Goal: Task Accomplishment & Management: Manage account settings

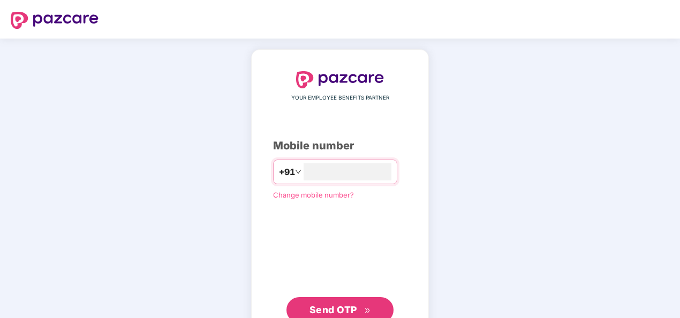
type input "**********"
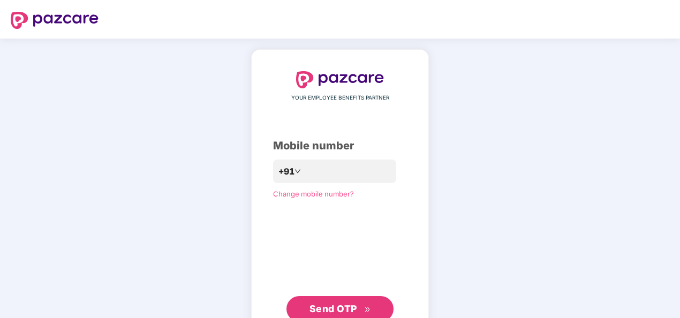
click at [194, 125] on div "**********" at bounding box center [340, 197] width 680 height 316
click at [343, 304] on span "Send OTP" at bounding box center [334, 308] width 48 height 11
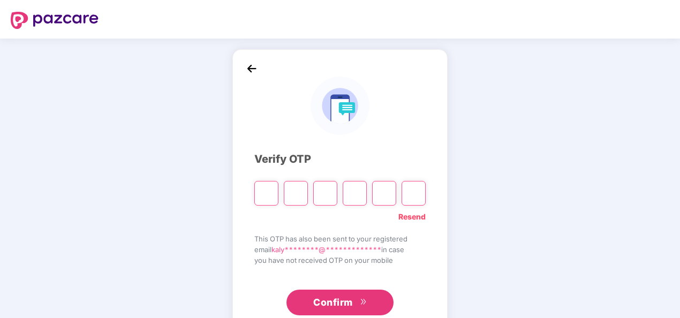
type input "*"
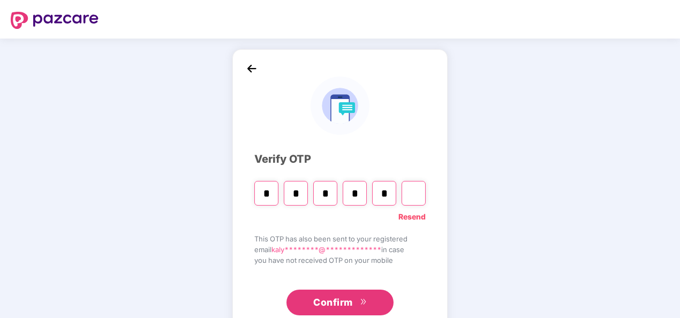
type input "*"
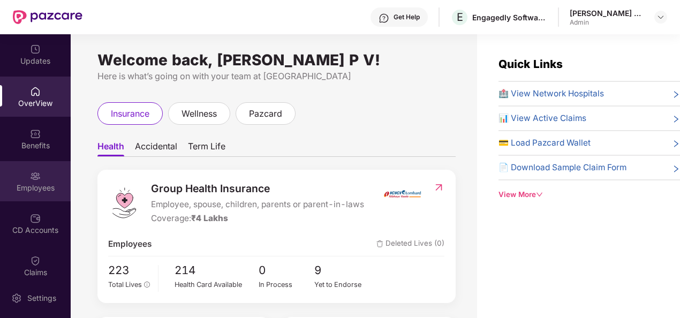
click at [32, 199] on div "Employees" at bounding box center [35, 181] width 71 height 40
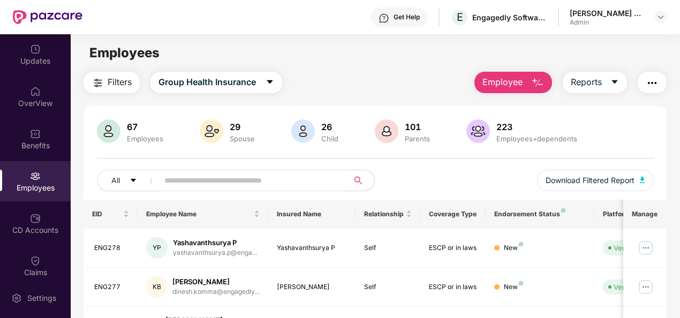
click at [519, 81] on span "Employee" at bounding box center [502, 82] width 40 height 13
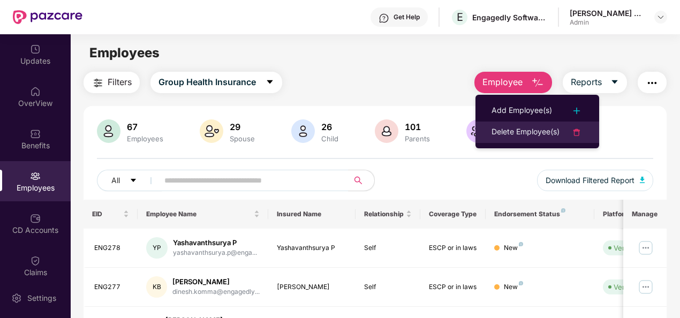
click at [525, 130] on div "Delete Employee(s)" at bounding box center [526, 132] width 68 height 13
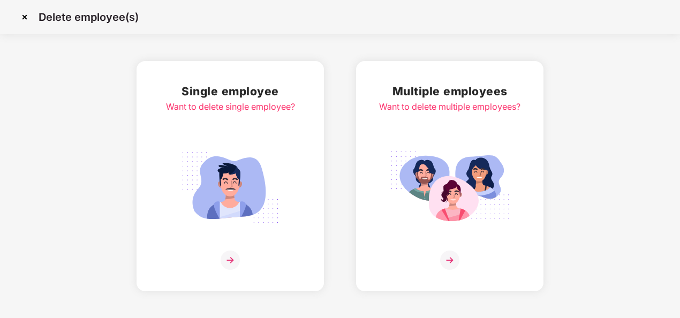
click at [242, 191] on img at bounding box center [230, 188] width 120 height 84
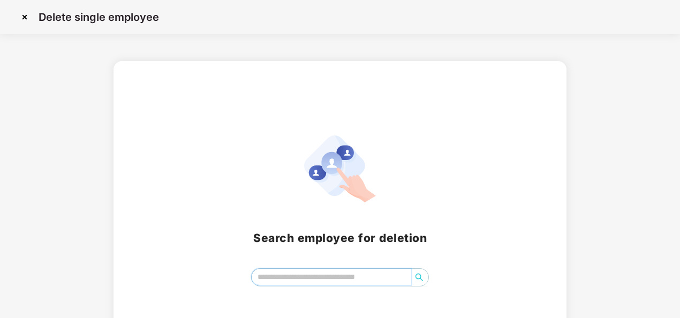
click at [282, 282] on input "search" at bounding box center [332, 277] width 160 height 16
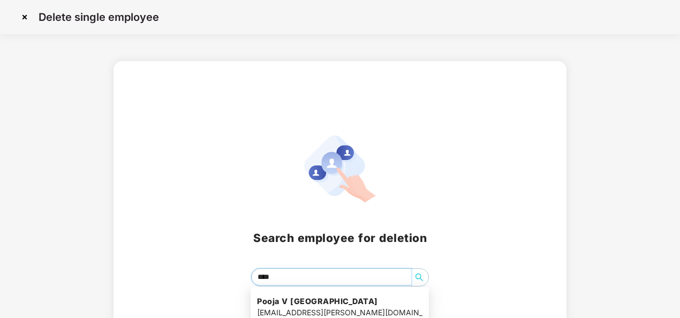
type input "*****"
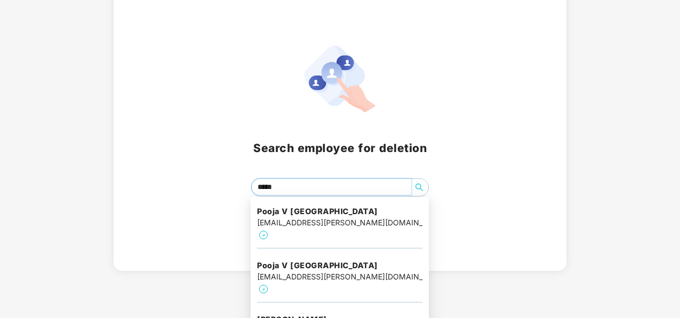
scroll to position [93, 0]
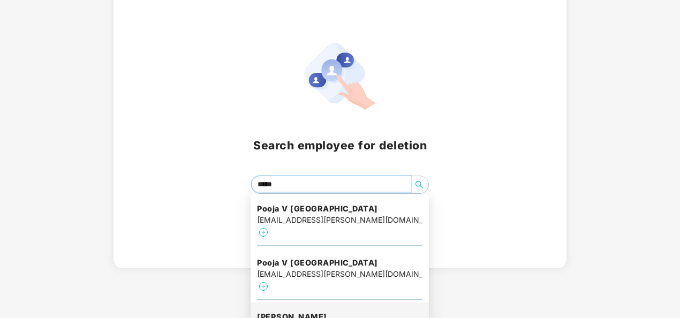
click at [297, 312] on h4 "Pooja P jain" at bounding box center [321, 317] width 129 height 11
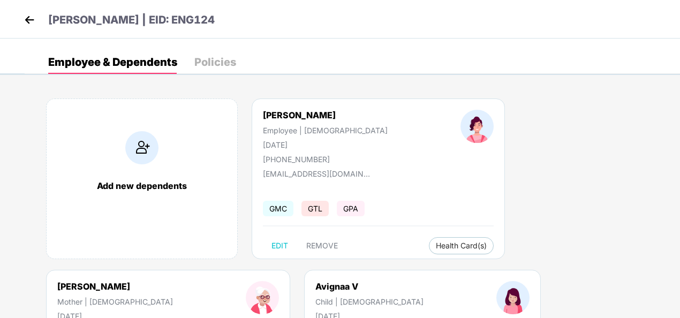
click at [31, 19] on img at bounding box center [29, 20] width 16 height 16
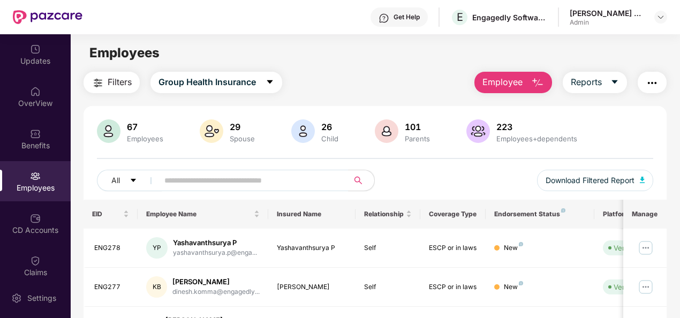
click at [524, 85] on button "Employee" at bounding box center [513, 82] width 78 height 21
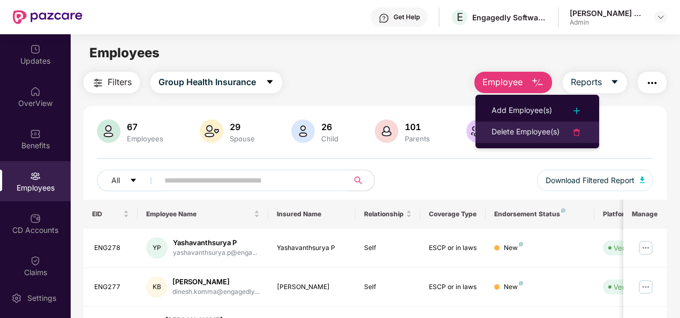
click at [529, 135] on div "Delete Employee(s)" at bounding box center [526, 132] width 68 height 13
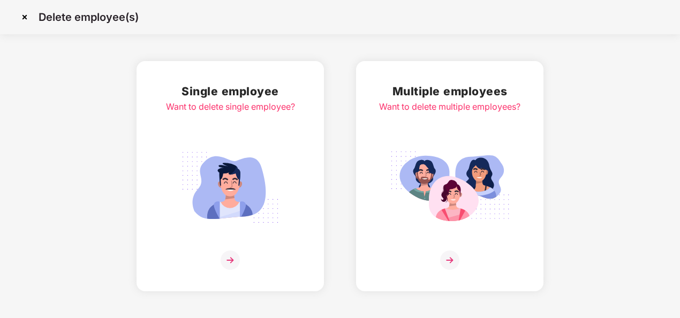
click at [213, 199] on img at bounding box center [230, 188] width 120 height 84
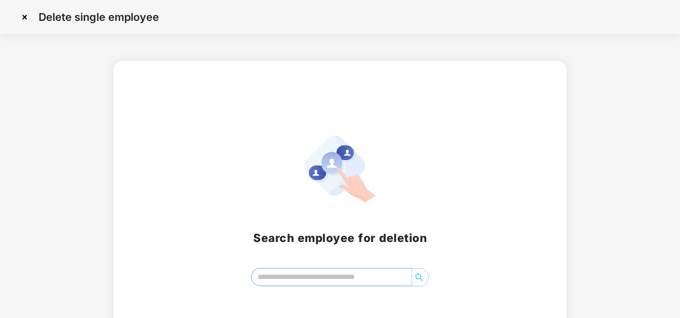
click at [317, 281] on input "search" at bounding box center [332, 277] width 160 height 16
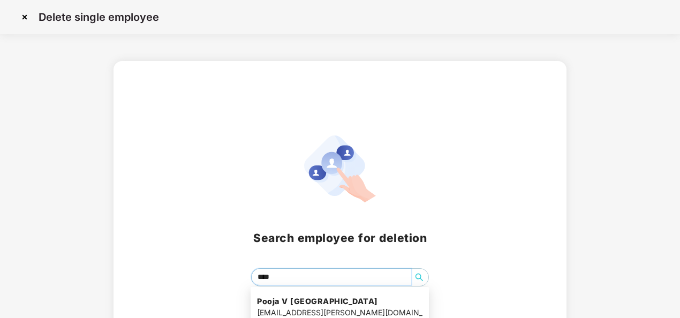
type input "*****"
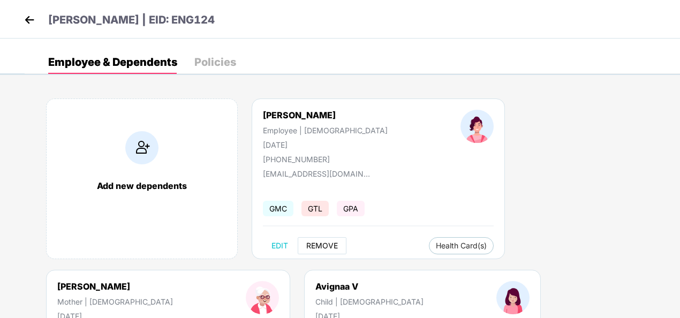
click at [325, 242] on span "REMOVE" at bounding box center [322, 246] width 32 height 9
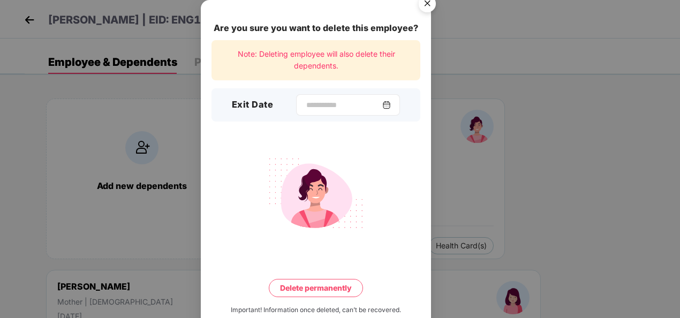
click at [390, 105] on img at bounding box center [386, 105] width 9 height 9
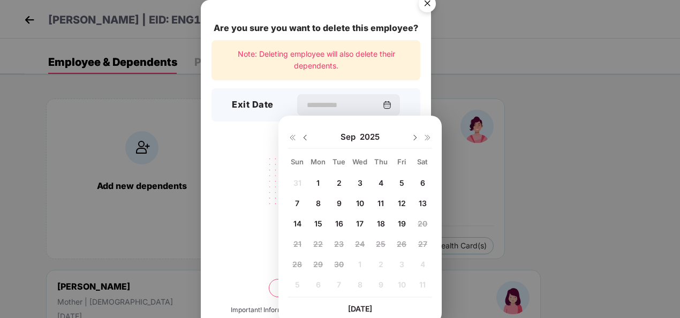
click at [341, 221] on span "16" at bounding box center [339, 223] width 8 height 9
type input "**********"
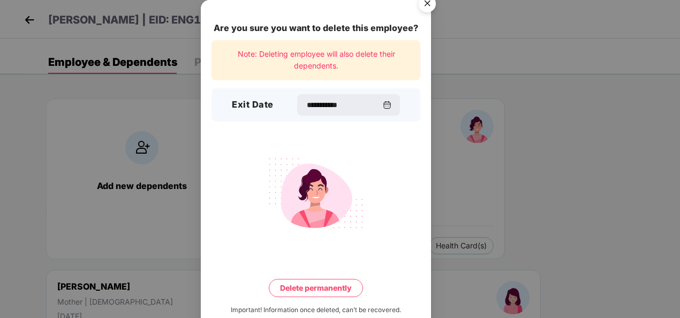
click at [310, 286] on button "Delete permanently" at bounding box center [316, 288] width 94 height 18
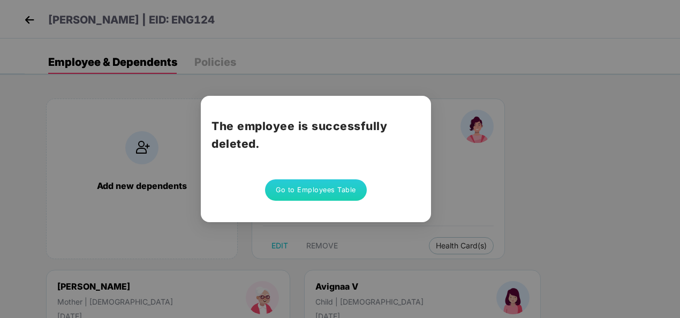
click at [322, 190] on button "Go to Employees Table" at bounding box center [316, 189] width 102 height 21
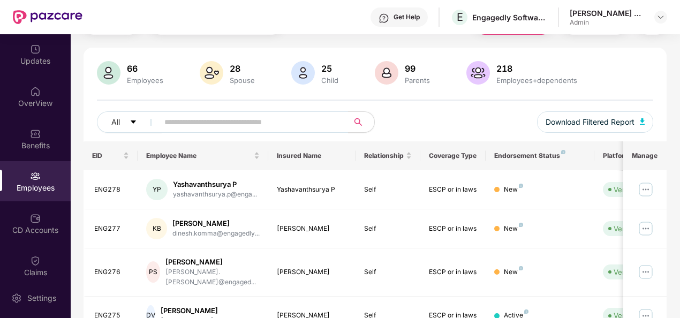
scroll to position [59, 0]
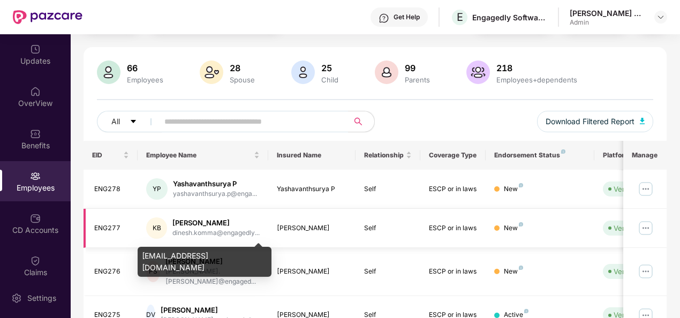
click at [194, 230] on div "dinesh.komma@engagedly..." at bounding box center [215, 233] width 87 height 10
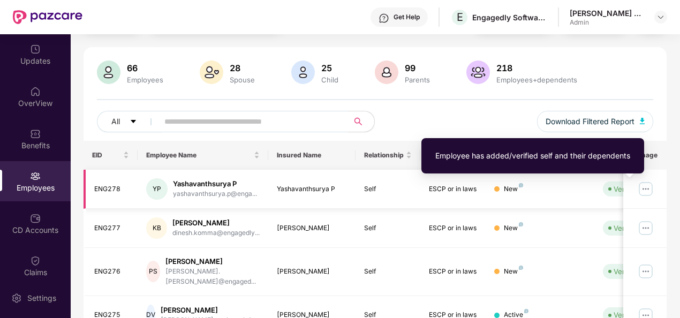
click at [612, 192] on span "Verified" at bounding box center [624, 189] width 42 height 15
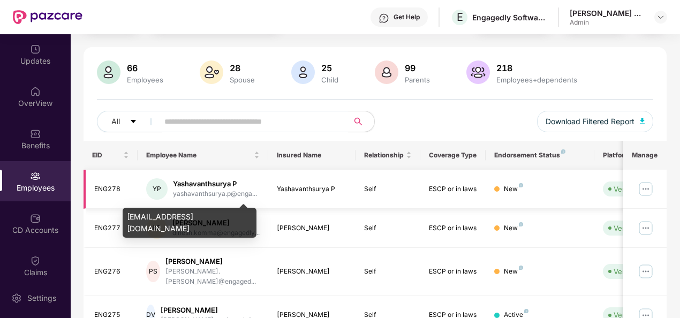
click at [190, 192] on div "yashavanthsurya.p@enga..." at bounding box center [215, 194] width 84 height 10
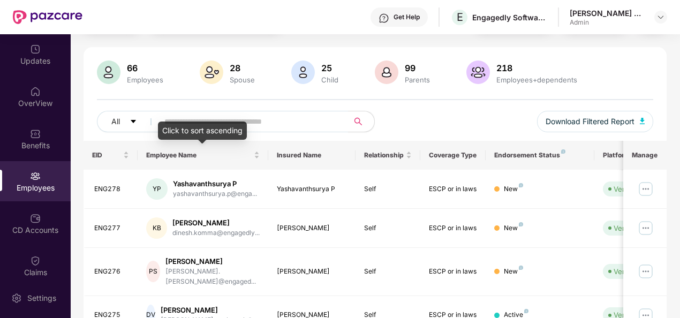
click at [183, 123] on div "Click to sort ascending" at bounding box center [202, 131] width 89 height 18
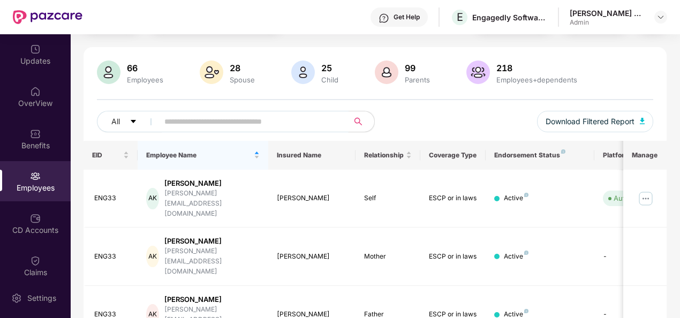
click at [269, 118] on input "text" at bounding box center [249, 122] width 170 height 16
click at [124, 156] on div "EID" at bounding box center [110, 155] width 37 height 10
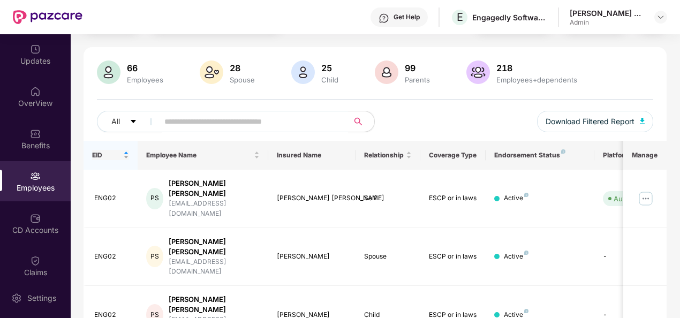
click at [125, 153] on div "EID" at bounding box center [110, 155] width 37 height 10
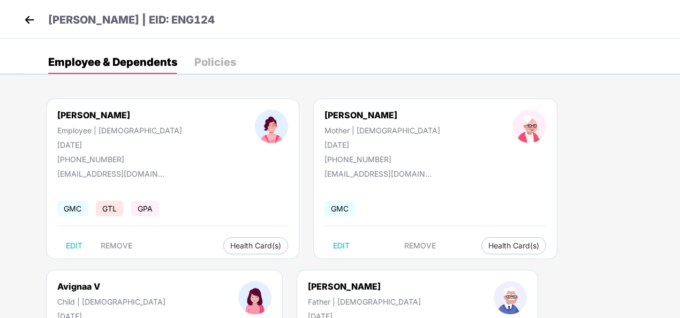
click at [33, 17] on img at bounding box center [29, 20] width 16 height 16
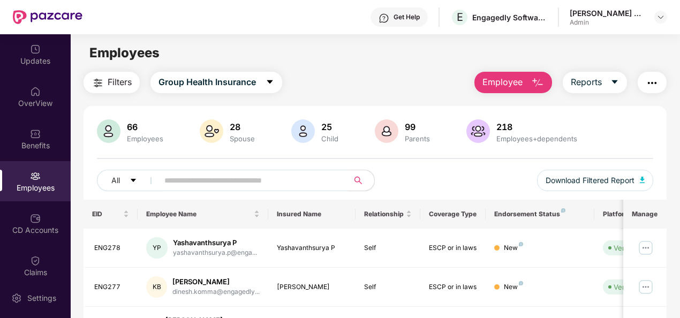
click at [42, 196] on div "Employees" at bounding box center [35, 181] width 71 height 40
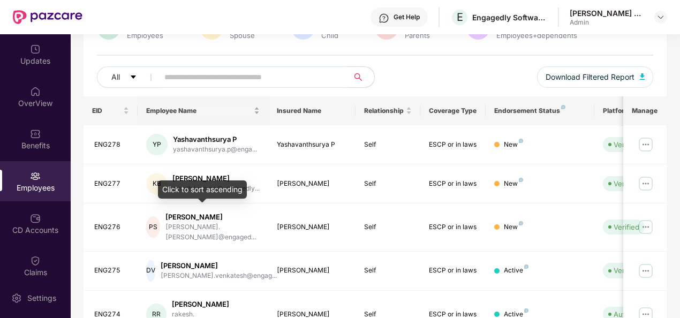
scroll to position [104, 0]
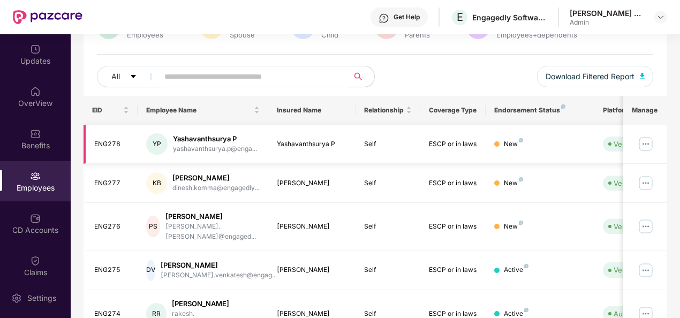
click at [647, 147] on img at bounding box center [645, 143] width 17 height 17
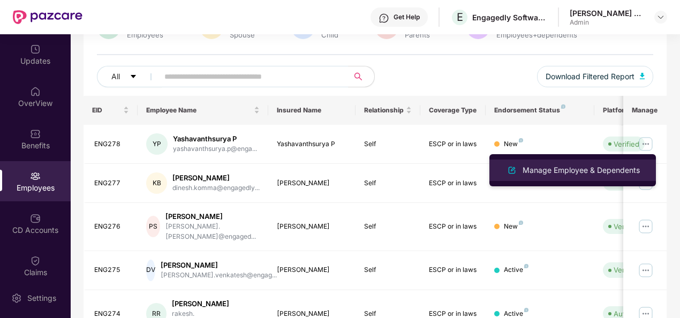
click at [589, 170] on div "Manage Employee & Dependents" at bounding box center [582, 170] width 122 height 12
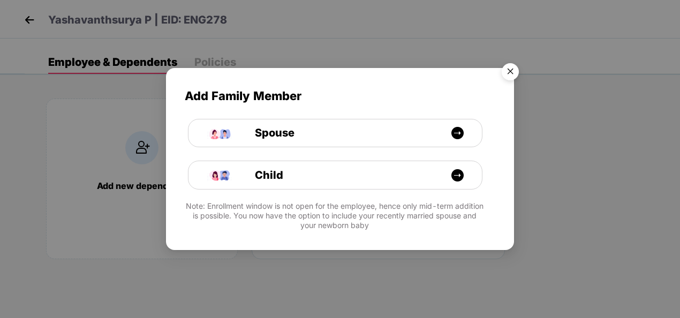
click at [510, 70] on img "Close" at bounding box center [510, 73] width 30 height 30
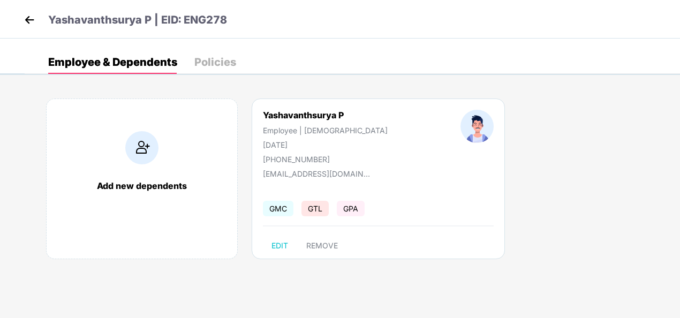
click at [33, 25] on img at bounding box center [29, 20] width 16 height 16
